Goal: Information Seeking & Learning: Check status

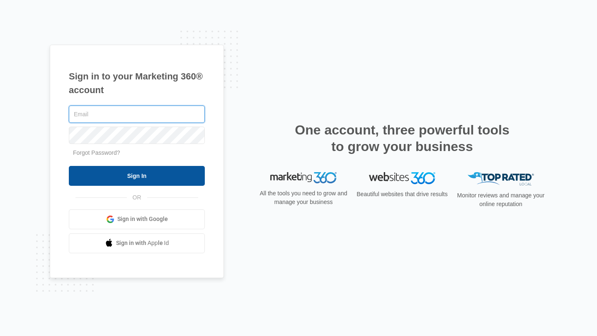
type input "[EMAIL_ADDRESS][DOMAIN_NAME]"
click at [130, 178] on input "Sign In" at bounding box center [137, 176] width 136 height 20
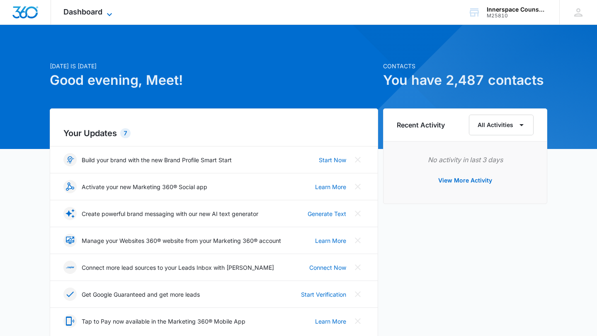
click at [85, 8] on span "Dashboard" at bounding box center [82, 11] width 39 height 9
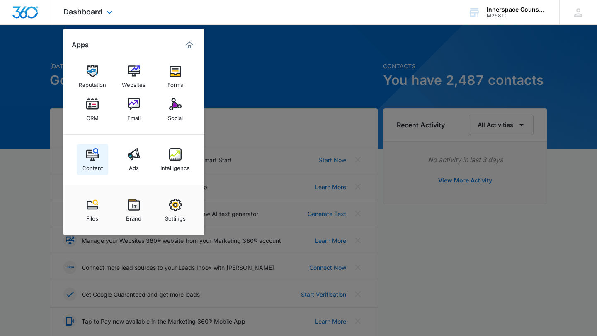
click at [89, 156] on img at bounding box center [92, 154] width 12 height 12
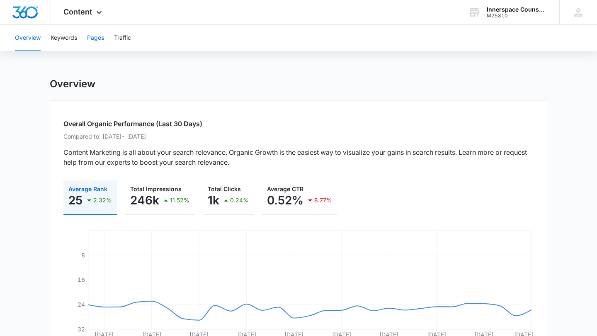
click at [93, 36] on button "Pages" at bounding box center [95, 38] width 17 height 27
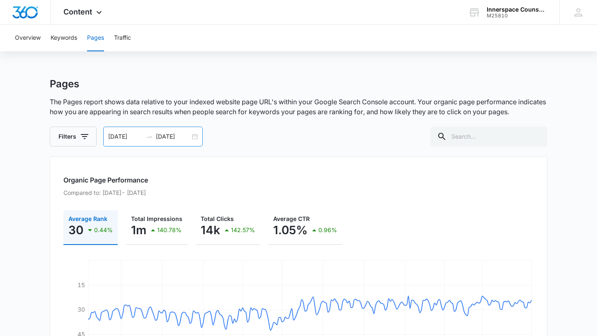
click at [114, 135] on input "[DATE]" at bounding box center [125, 136] width 34 height 9
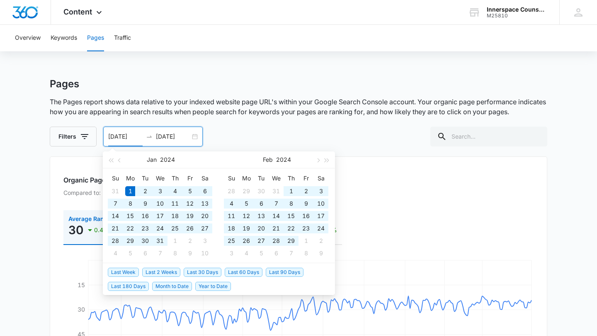
click at [138, 135] on input "[DATE]" at bounding box center [125, 136] width 34 height 9
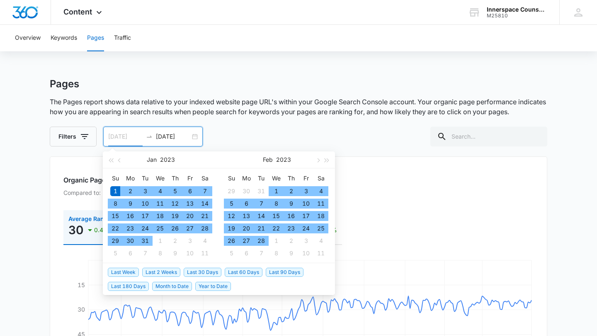
click at [117, 192] on div "1" at bounding box center [115, 191] width 10 height 10
type input "[DATE]"
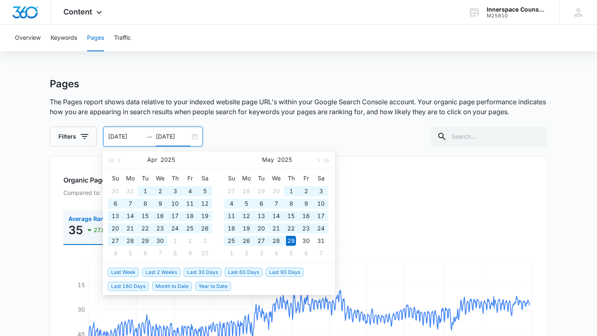
click at [162, 137] on input "[DATE]" at bounding box center [173, 136] width 34 height 9
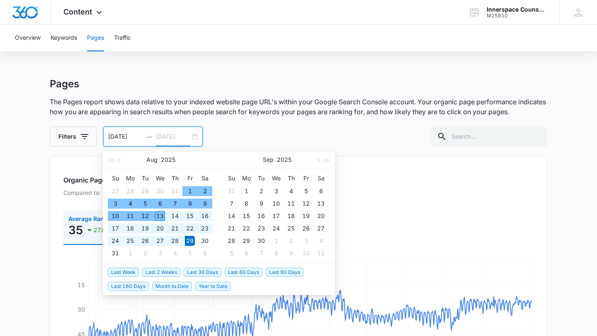
click at [160, 217] on div "13" at bounding box center [160, 216] width 10 height 10
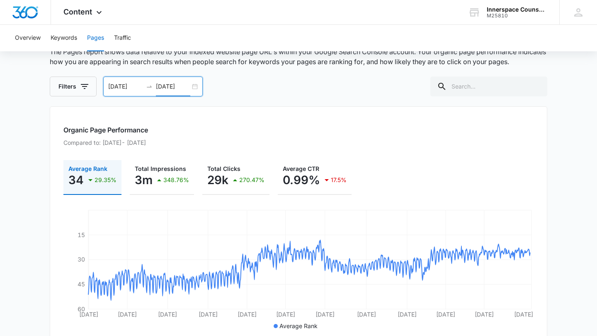
scroll to position [55, 0]
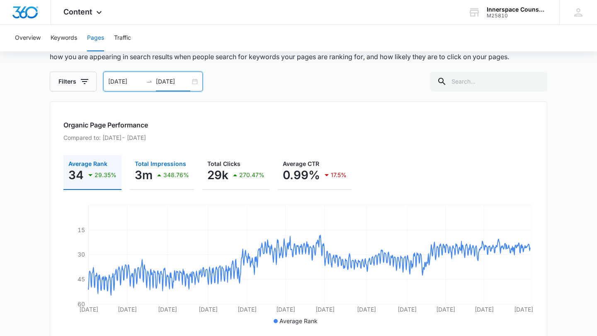
type input "[DATE]"
click at [157, 173] on icon "button" at bounding box center [159, 175] width 10 height 10
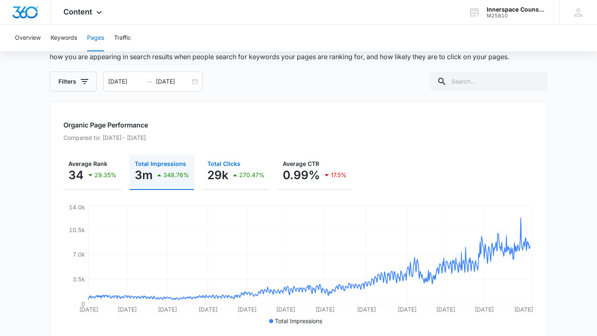
click at [240, 164] on p "Total Clicks" at bounding box center [235, 164] width 57 height 6
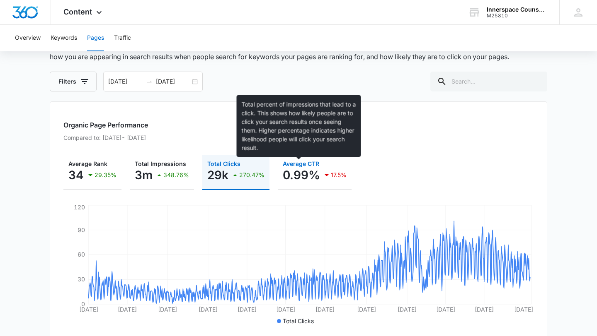
click at [304, 167] on span "Average CTR" at bounding box center [301, 163] width 36 height 7
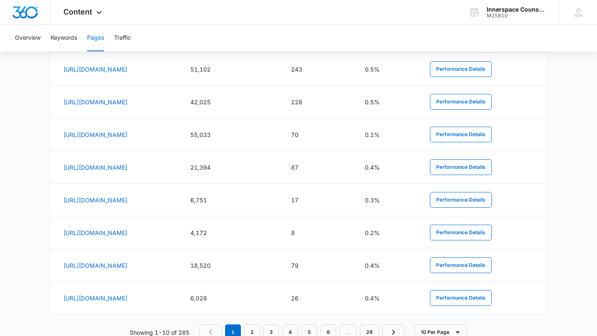
scroll to position [490, 0]
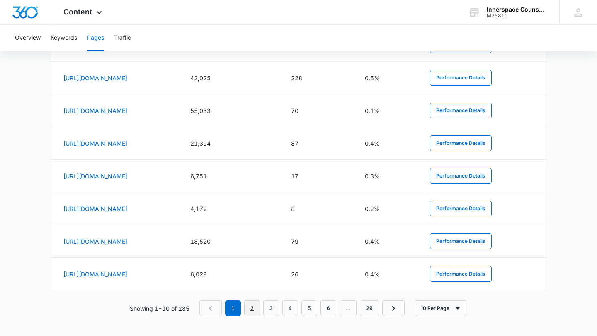
click at [253, 310] on link "2" at bounding box center [252, 309] width 16 height 16
click at [273, 308] on link "3" at bounding box center [273, 309] width 16 height 16
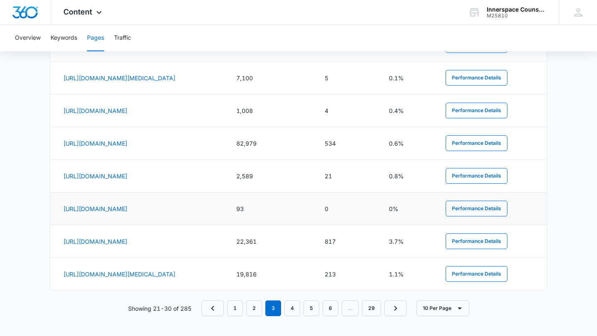
scroll to position [495, 0]
click at [489, 240] on button "Performance Details" at bounding box center [476, 242] width 62 height 16
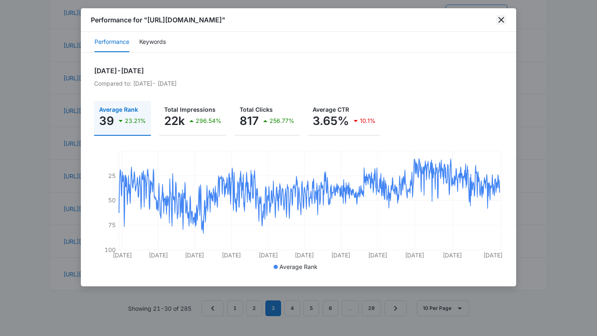
click at [503, 22] on icon "close" at bounding box center [501, 20] width 6 height 6
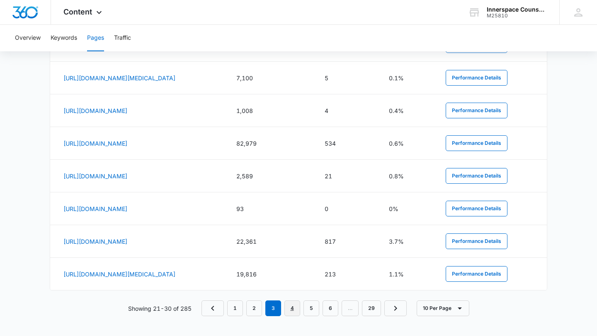
click at [292, 316] on link "4" at bounding box center [292, 309] width 16 height 16
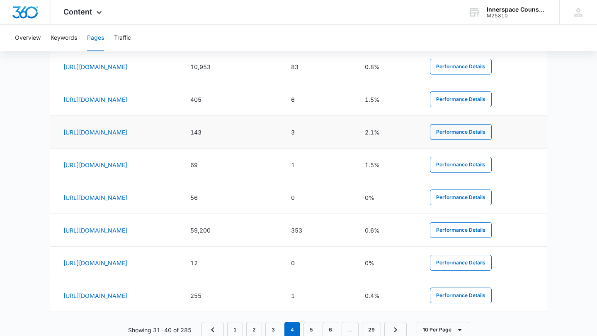
scroll to position [498, 0]
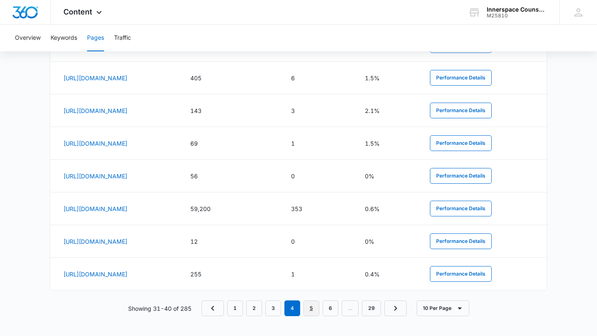
click at [309, 309] on link "5" at bounding box center [311, 309] width 16 height 16
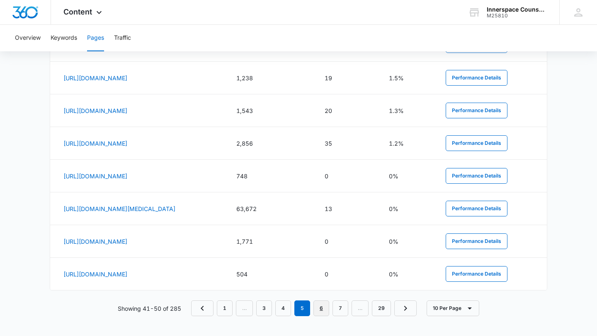
click at [318, 312] on link "6" at bounding box center [321, 309] width 16 height 16
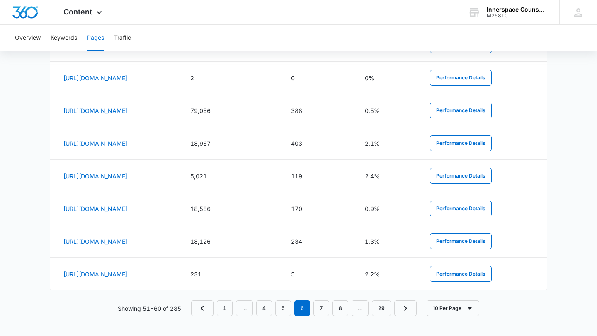
scroll to position [510, 0]
click at [326, 312] on link "7" at bounding box center [321, 309] width 16 height 16
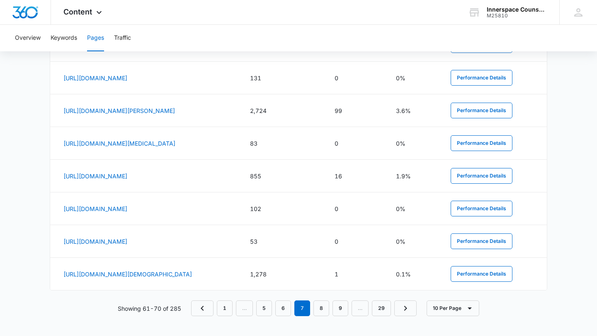
scroll to position [501, 0]
click at [317, 307] on link "8" at bounding box center [321, 309] width 16 height 16
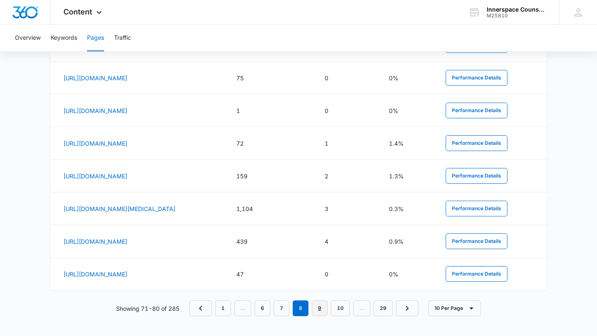
click at [317, 308] on link "9" at bounding box center [320, 309] width 16 height 16
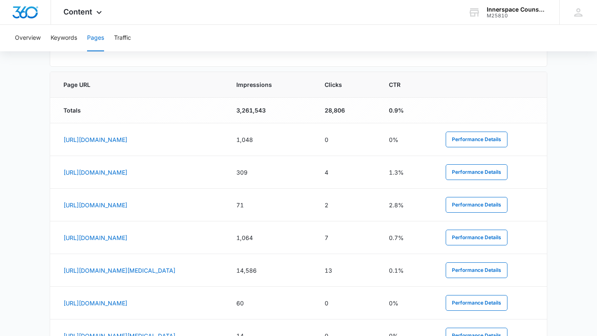
scroll to position [503, 0]
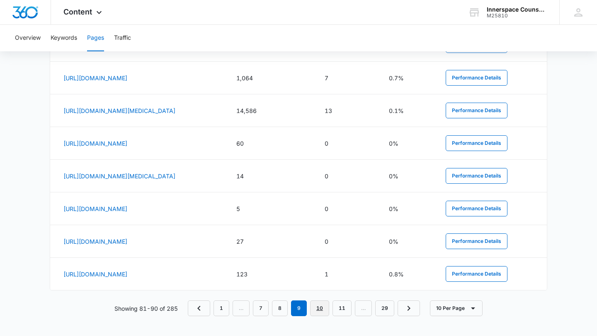
click at [315, 306] on link "10" at bounding box center [319, 309] width 19 height 16
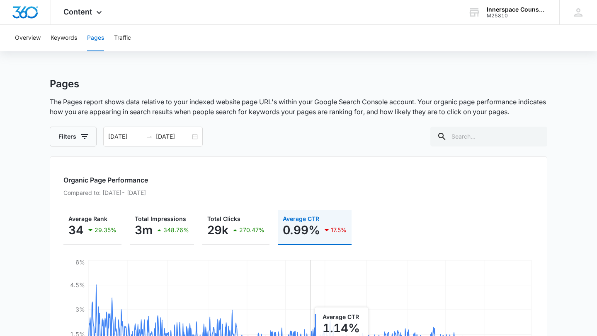
scroll to position [3, 0]
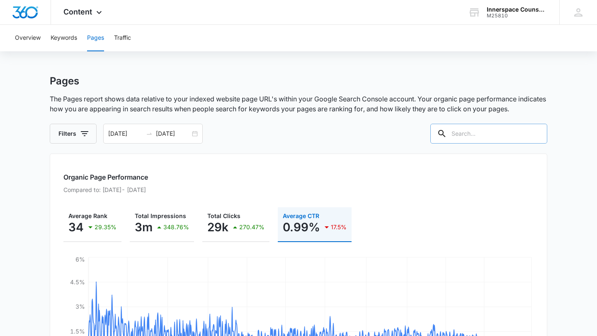
click at [488, 139] on input "text" at bounding box center [488, 134] width 117 height 20
type input "perinatal"
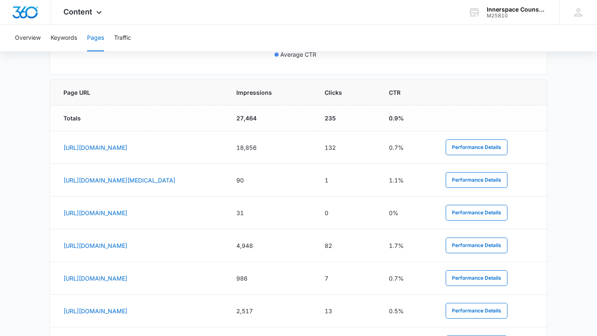
scroll to position [324, 0]
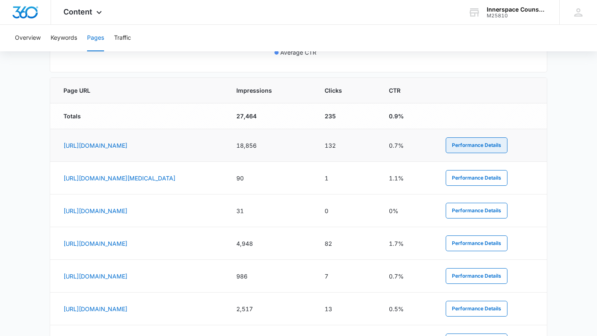
click at [489, 144] on button "Performance Details" at bounding box center [476, 146] width 62 height 16
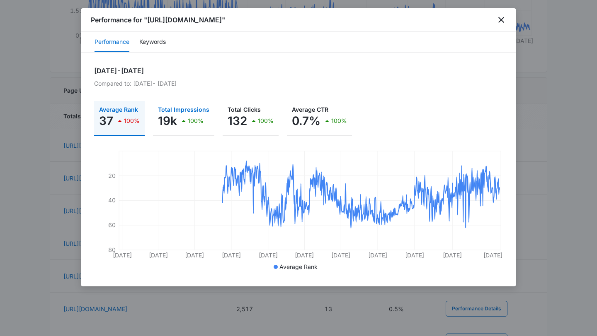
click at [191, 121] on p "100%" at bounding box center [196, 121] width 16 height 6
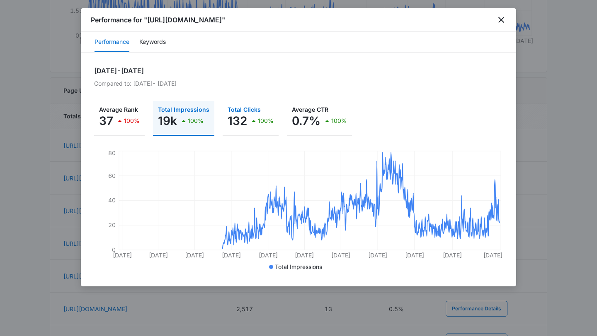
click at [252, 109] on p "Total Clicks" at bounding box center [250, 110] width 46 height 6
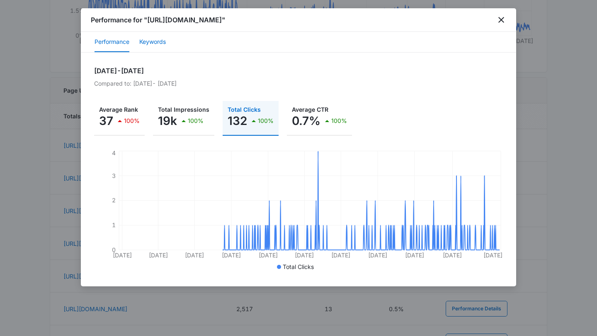
click at [158, 36] on button "Keywords" at bounding box center [152, 42] width 27 height 20
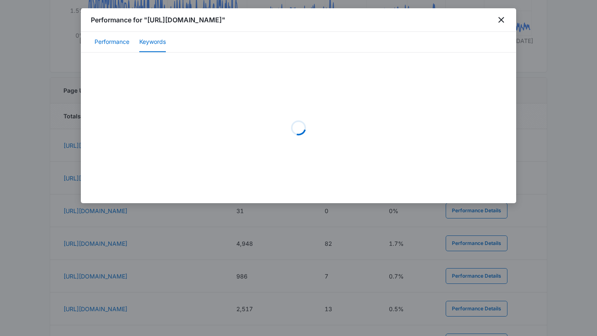
click at [115, 45] on button "Performance" at bounding box center [111, 42] width 35 height 20
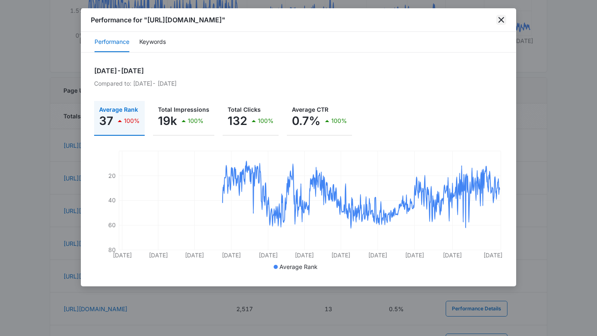
click at [500, 17] on icon "close" at bounding box center [501, 20] width 10 height 10
